Goal: Communication & Community: Ask a question

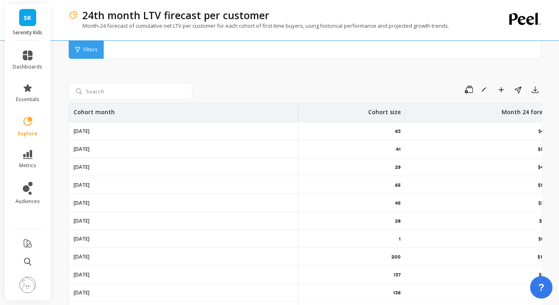
click at [541, 290] on span "?" at bounding box center [542, 287] width 6 height 14
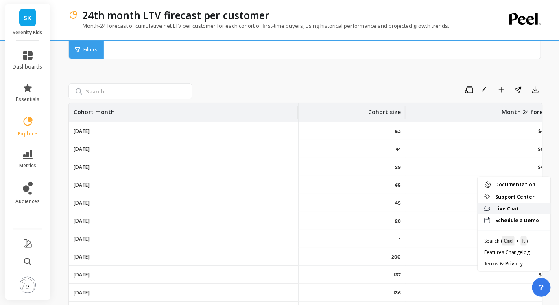
click at [514, 207] on span "Live Chat" at bounding box center [519, 208] width 49 height 7
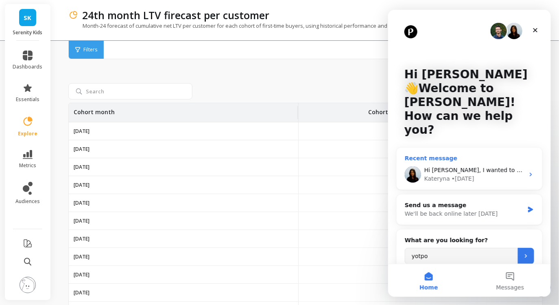
click at [451, 174] on div "• [DATE]" at bounding box center [462, 178] width 23 height 9
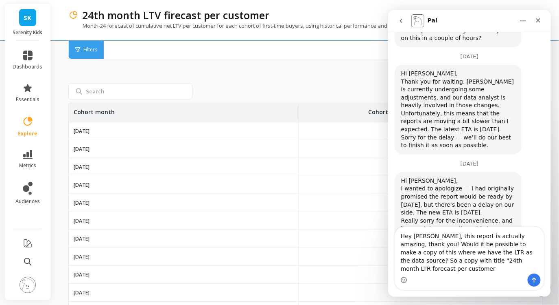
scroll to position [2067, 0]
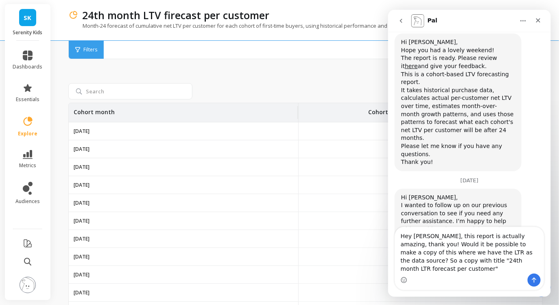
type textarea "Hey [PERSON_NAME], this report is actually amazing, thank you! Would it be poss…"
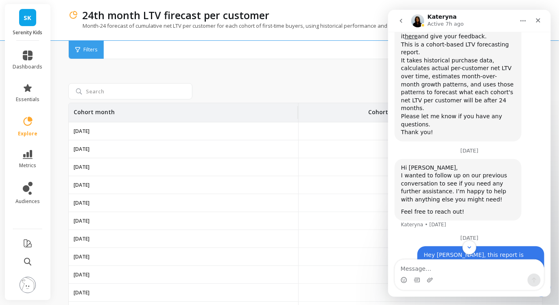
scroll to position [2110, 0]
